Goal: Complete application form

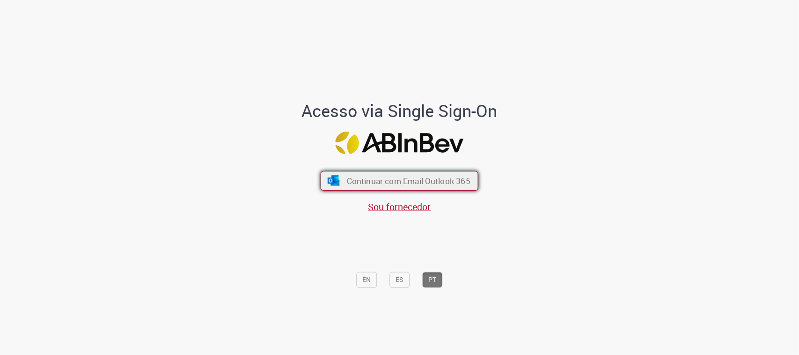
click at [359, 183] on span "Continuar com Email Outlook 365" at bounding box center [409, 180] width 124 height 11
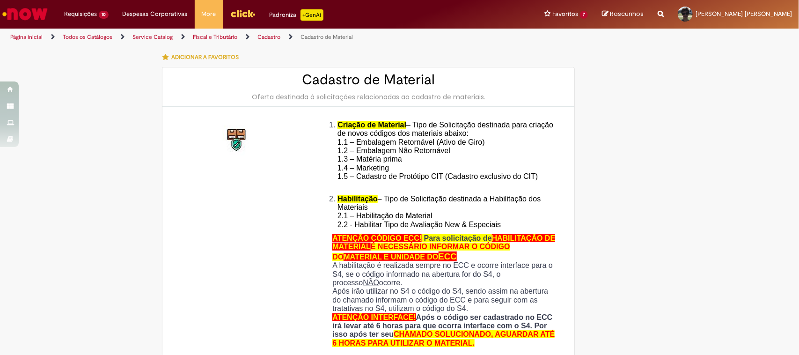
type input "**********"
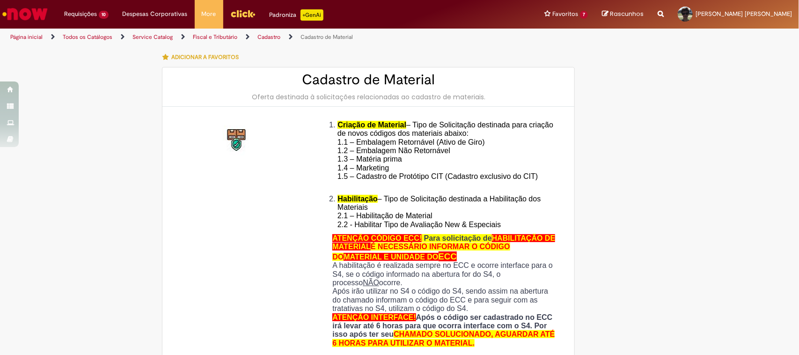
type input "**********"
click at [233, 12] on img "Menu Cabeçalho" at bounding box center [242, 14] width 25 height 14
